Goal: Task Accomplishment & Management: Manage account settings

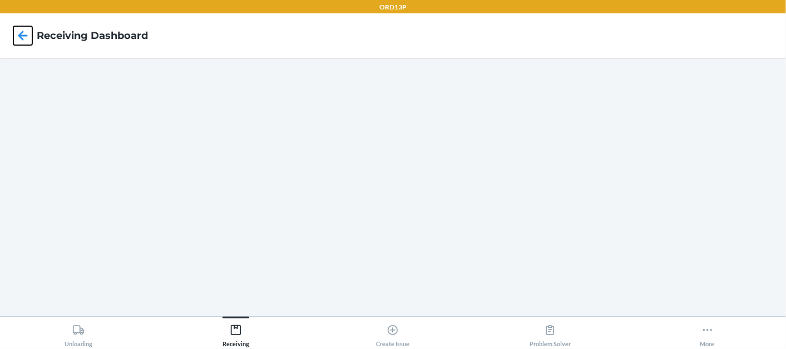
click at [23, 40] on icon at bounding box center [22, 35] width 19 height 19
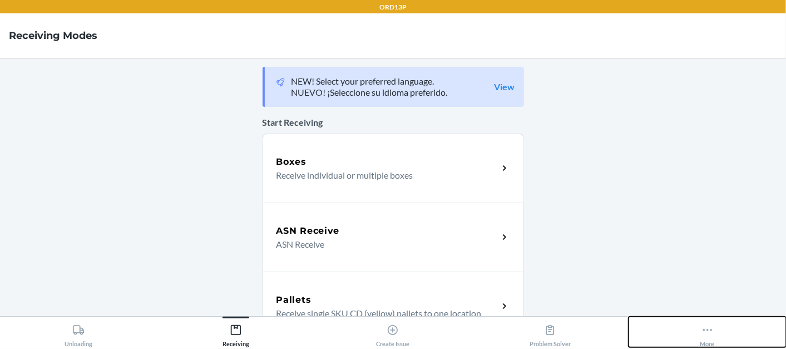
click at [696, 332] on button "More" at bounding box center [707, 332] width 157 height 31
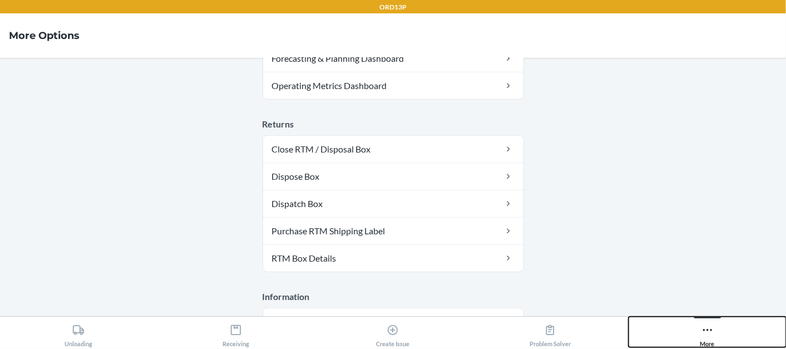
scroll to position [481, 0]
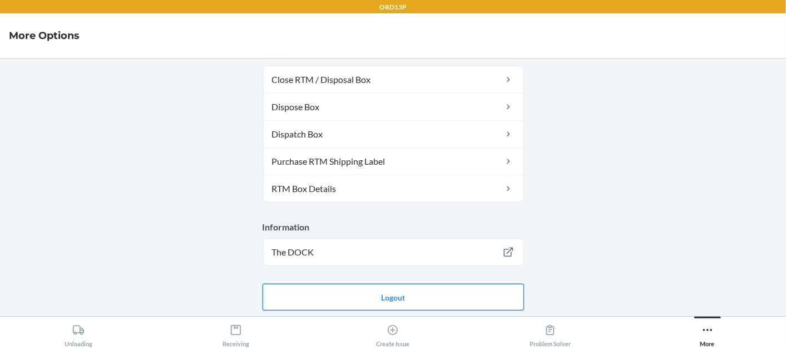
click at [402, 290] on button "Logout" at bounding box center [394, 297] width 262 height 27
